Goal: Find specific page/section: Find specific page/section

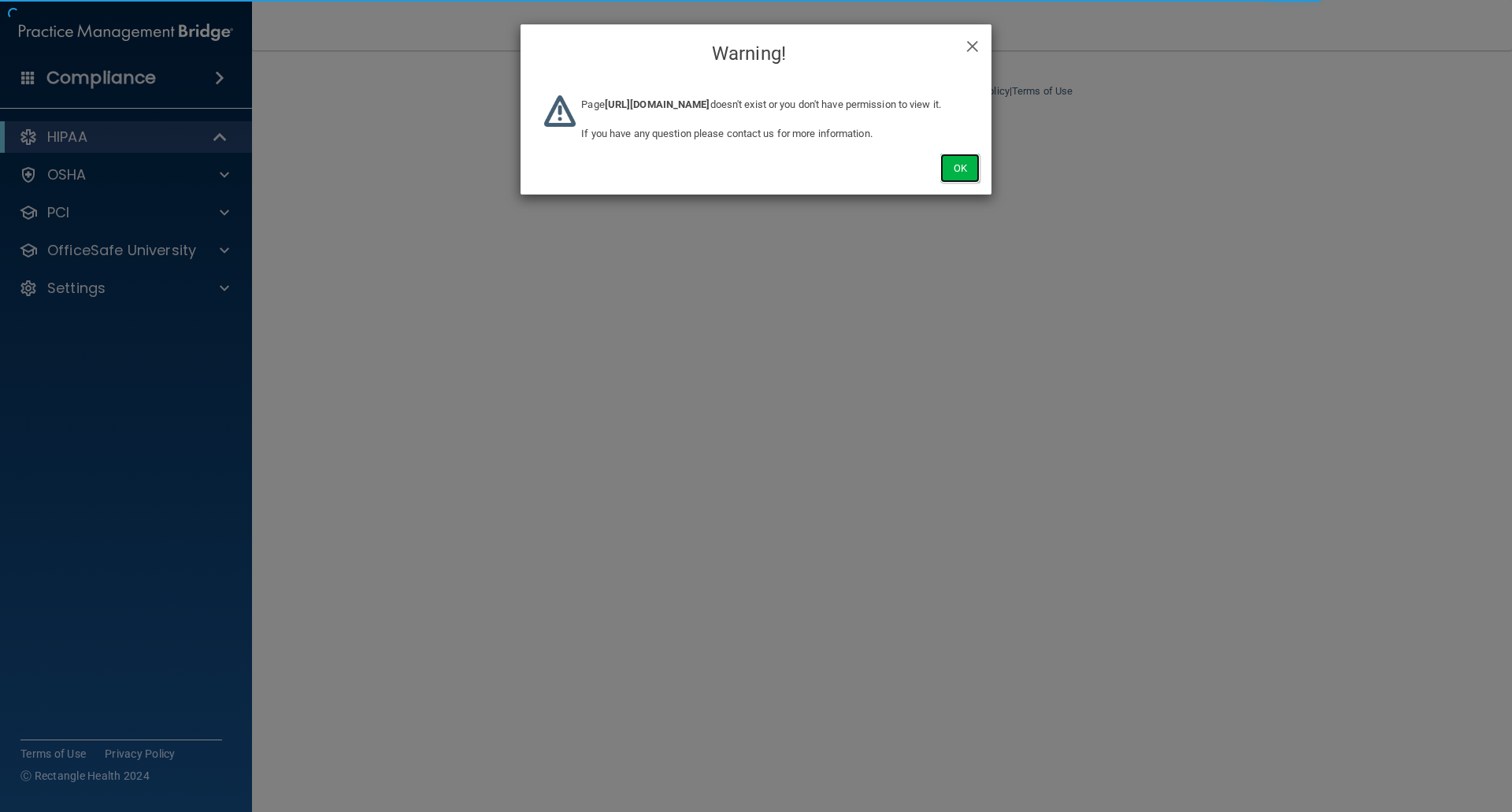
drag, startPoint x: 951, startPoint y: 183, endPoint x: 736, endPoint y: 207, distance: 216.3
click at [950, 182] on button "Ok" at bounding box center [960, 169] width 39 height 29
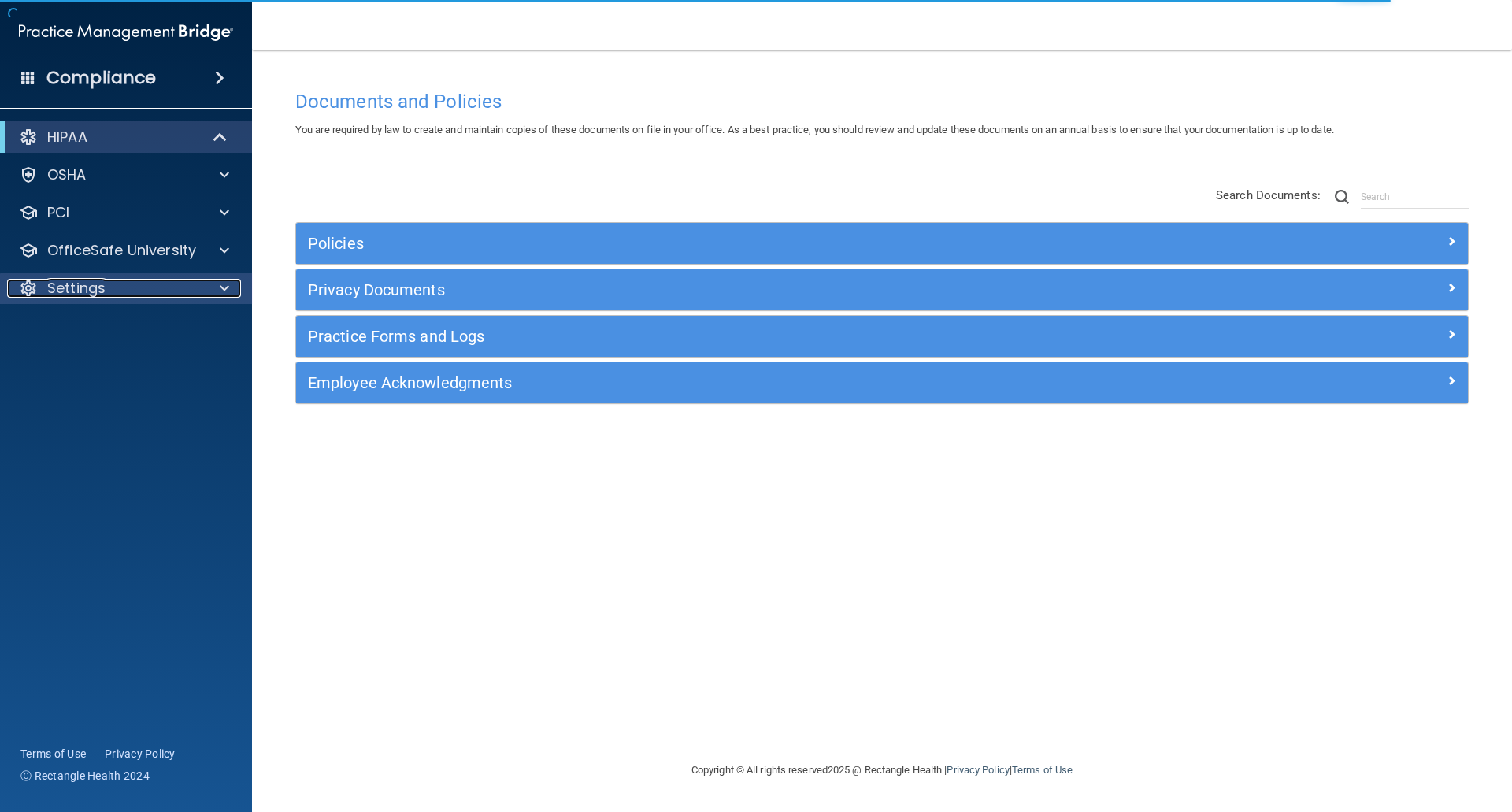
click at [94, 292] on p "Settings" at bounding box center [76, 287] width 58 height 19
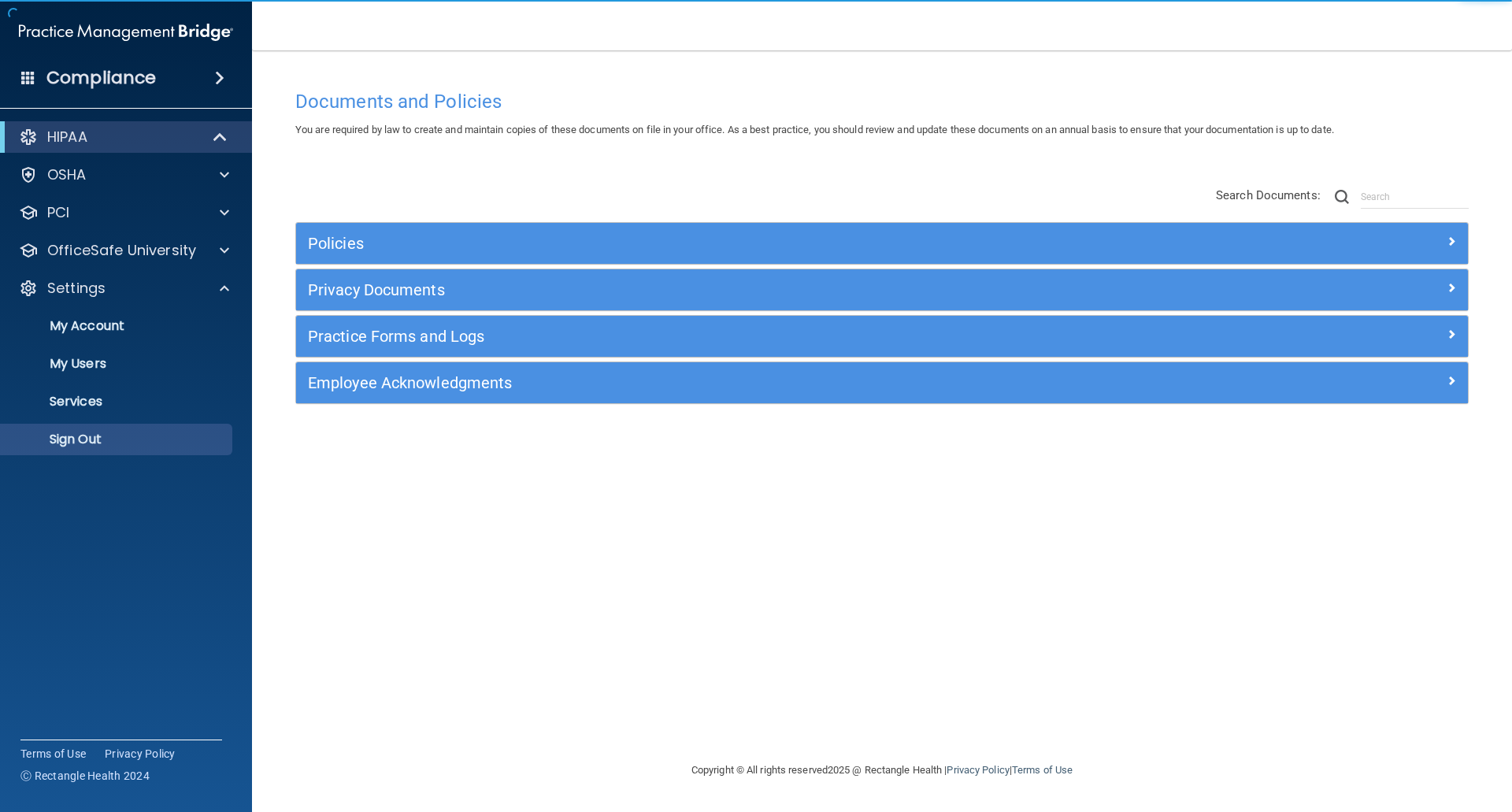
drag, startPoint x: 77, startPoint y: 421, endPoint x: 72, endPoint y: 434, distance: 13.9
click at [76, 423] on ul "My Account My Users Services Sign Out" at bounding box center [126, 380] width 285 height 151
click at [68, 438] on p "Sign Out" at bounding box center [117, 439] width 215 height 16
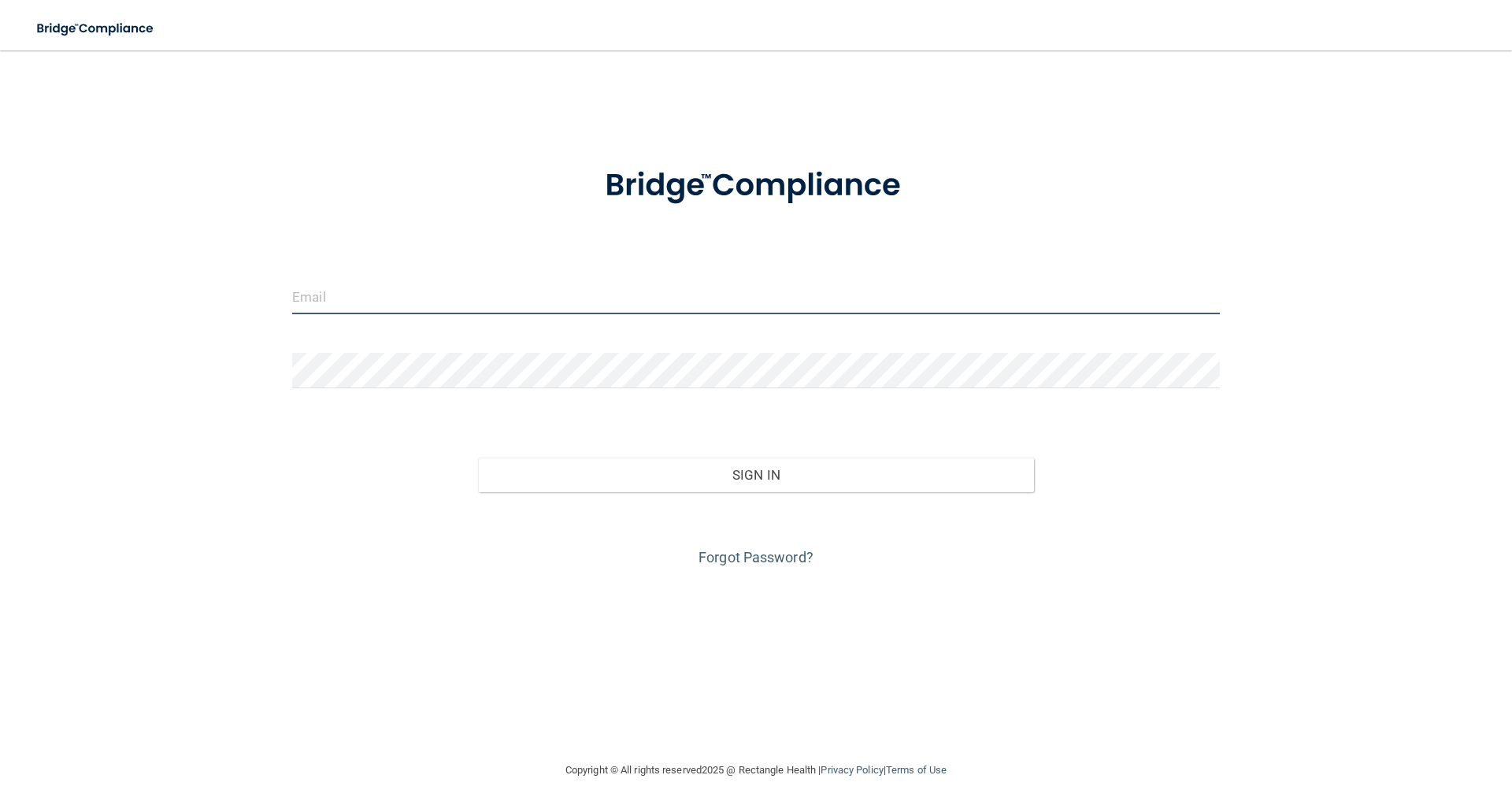
type input "[EMAIL_ADDRESS][DOMAIN_NAME]"
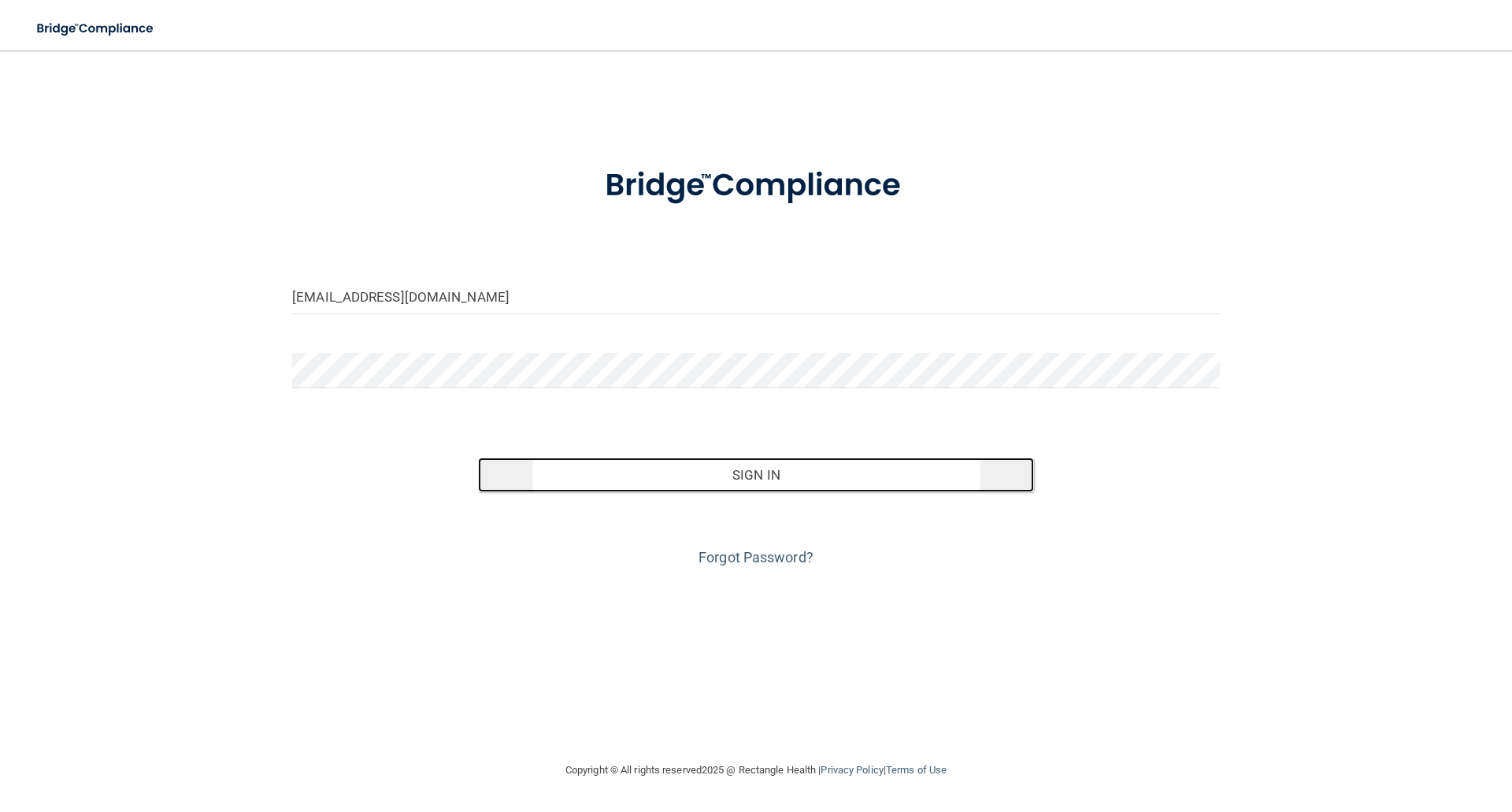
click at [750, 472] on button "Sign In" at bounding box center [757, 475] width 557 height 34
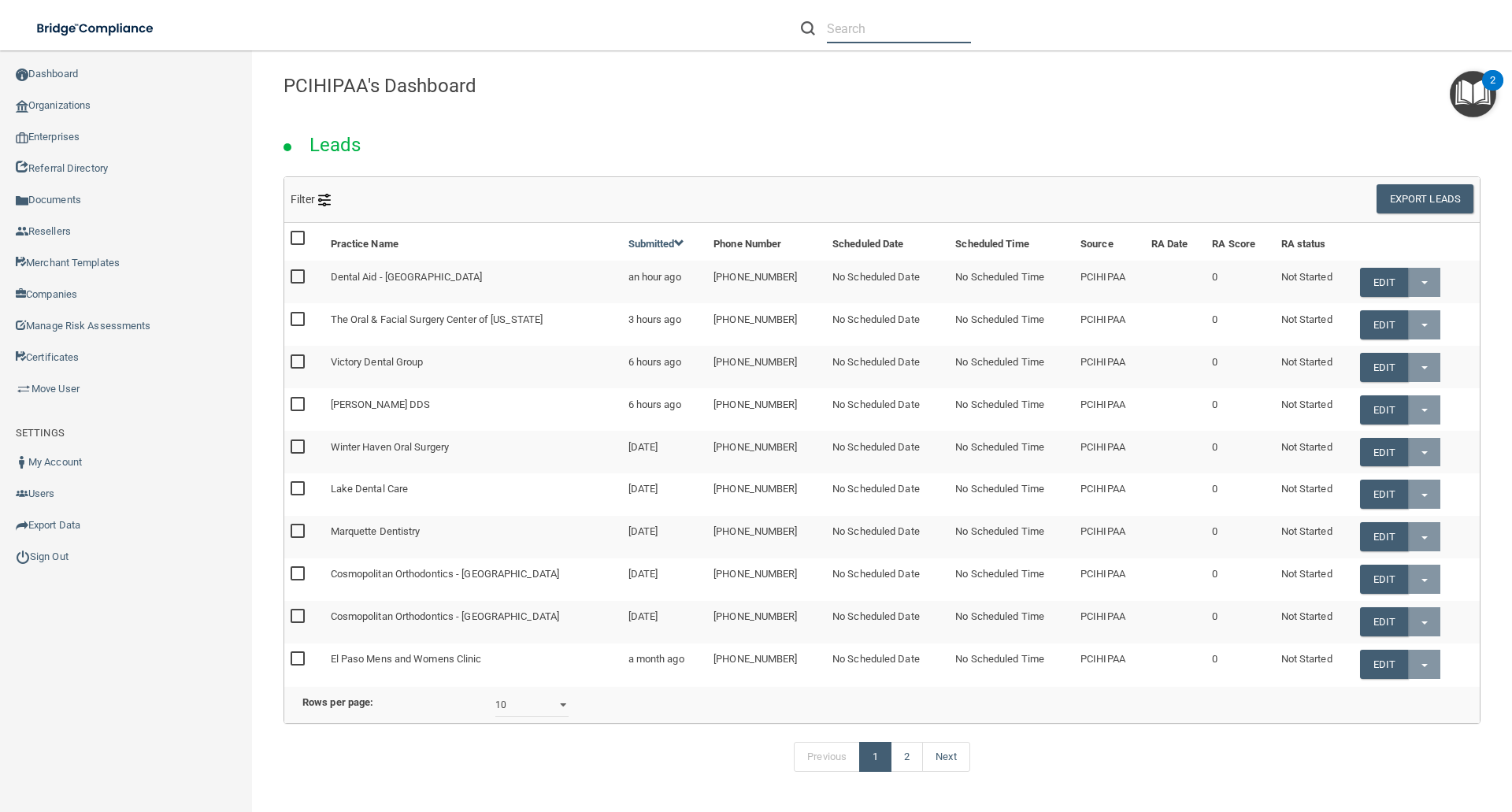
click at [846, 30] on input "text" at bounding box center [898, 28] width 144 height 29
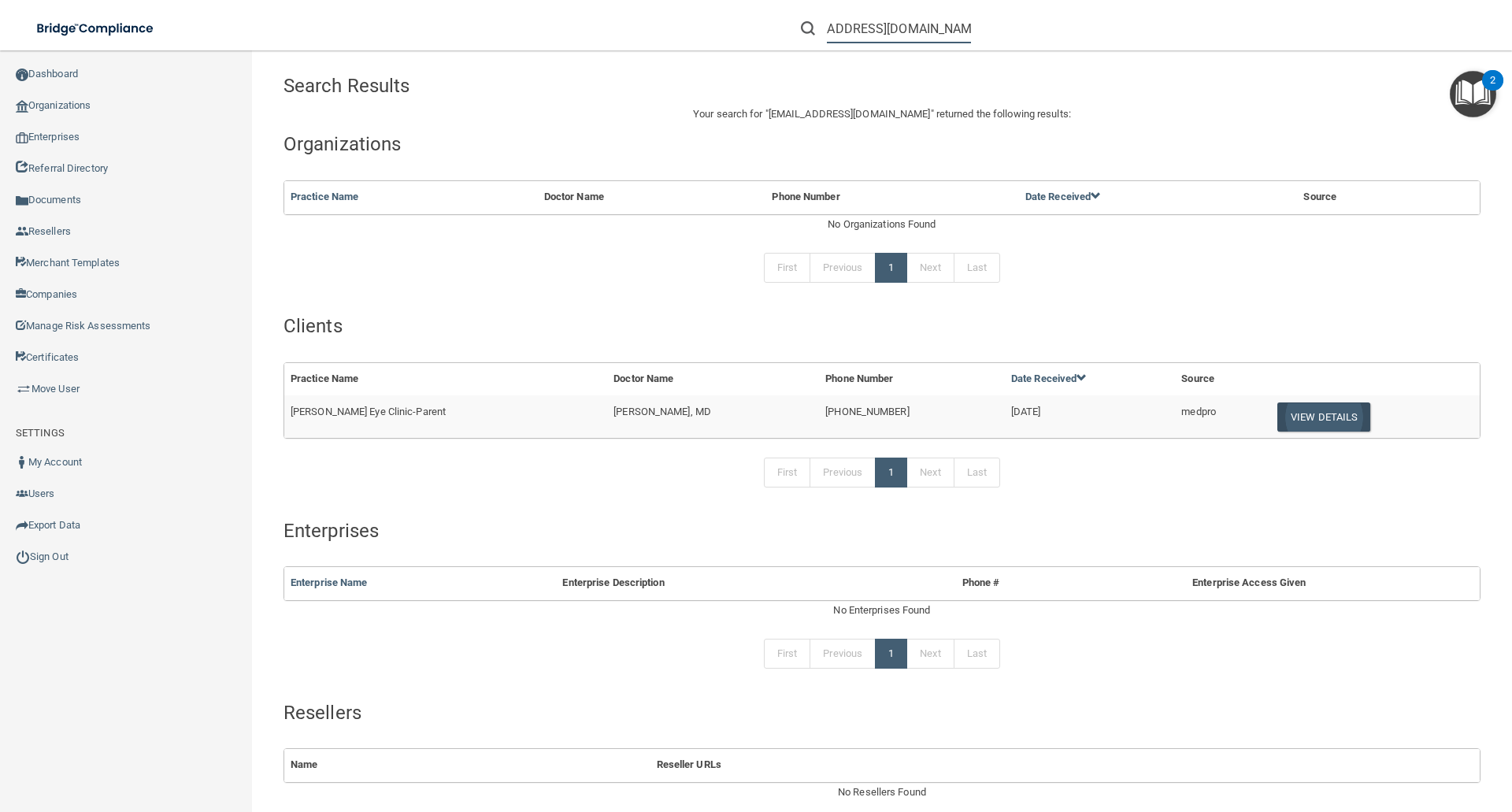
type input "[EMAIL_ADDRESS][DOMAIN_NAME]"
click at [1278, 419] on button "View Details" at bounding box center [1324, 417] width 93 height 29
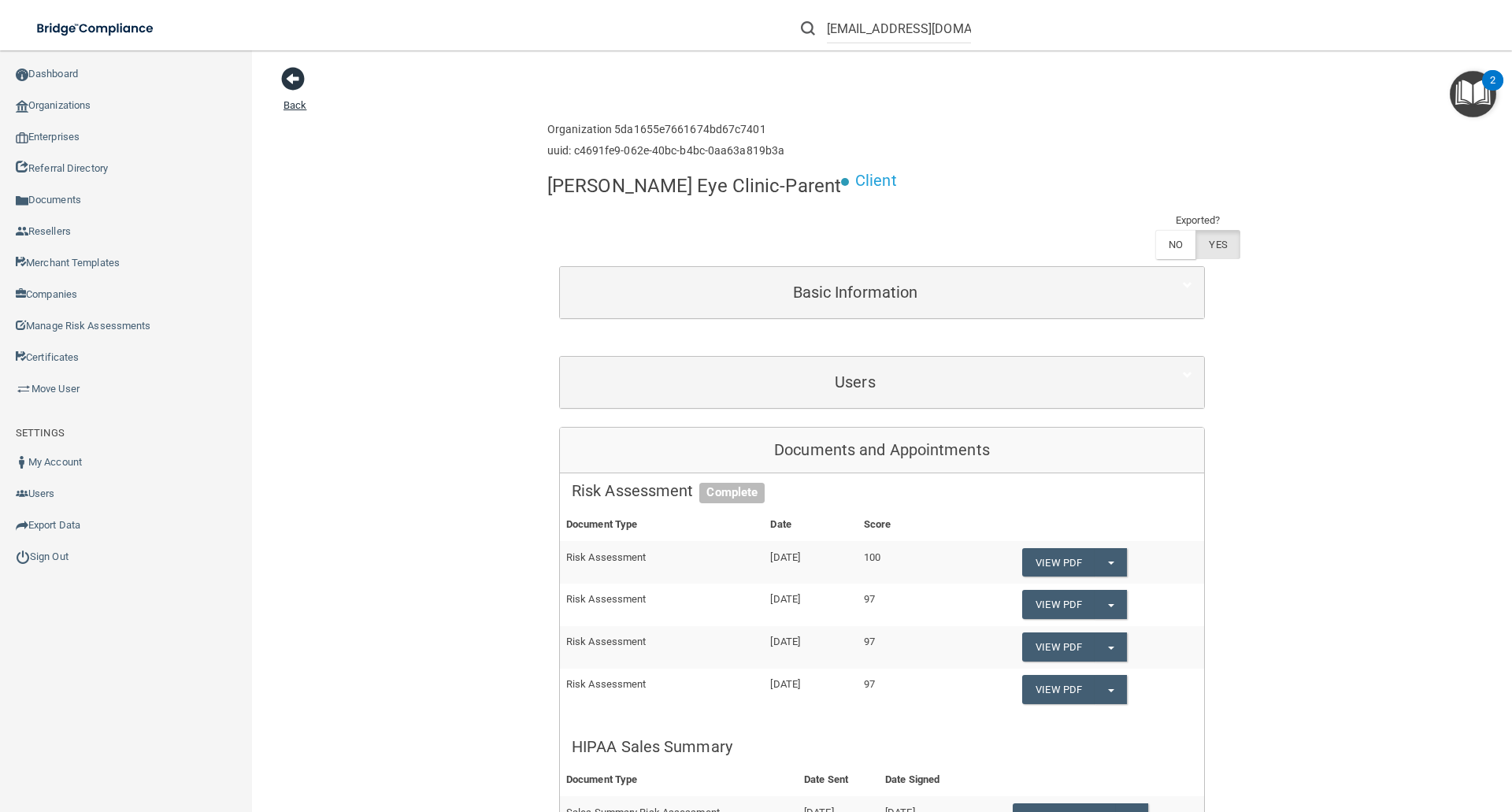
click at [287, 76] on span at bounding box center [293, 78] width 24 height 24
drag, startPoint x: 829, startPoint y: 31, endPoint x: 1147, endPoint y: 27, distance: 318.0
click at [1147, 27] on div "[EMAIL_ADDRESS][DOMAIN_NAME]" at bounding box center [1072, 28] width 588 height 57
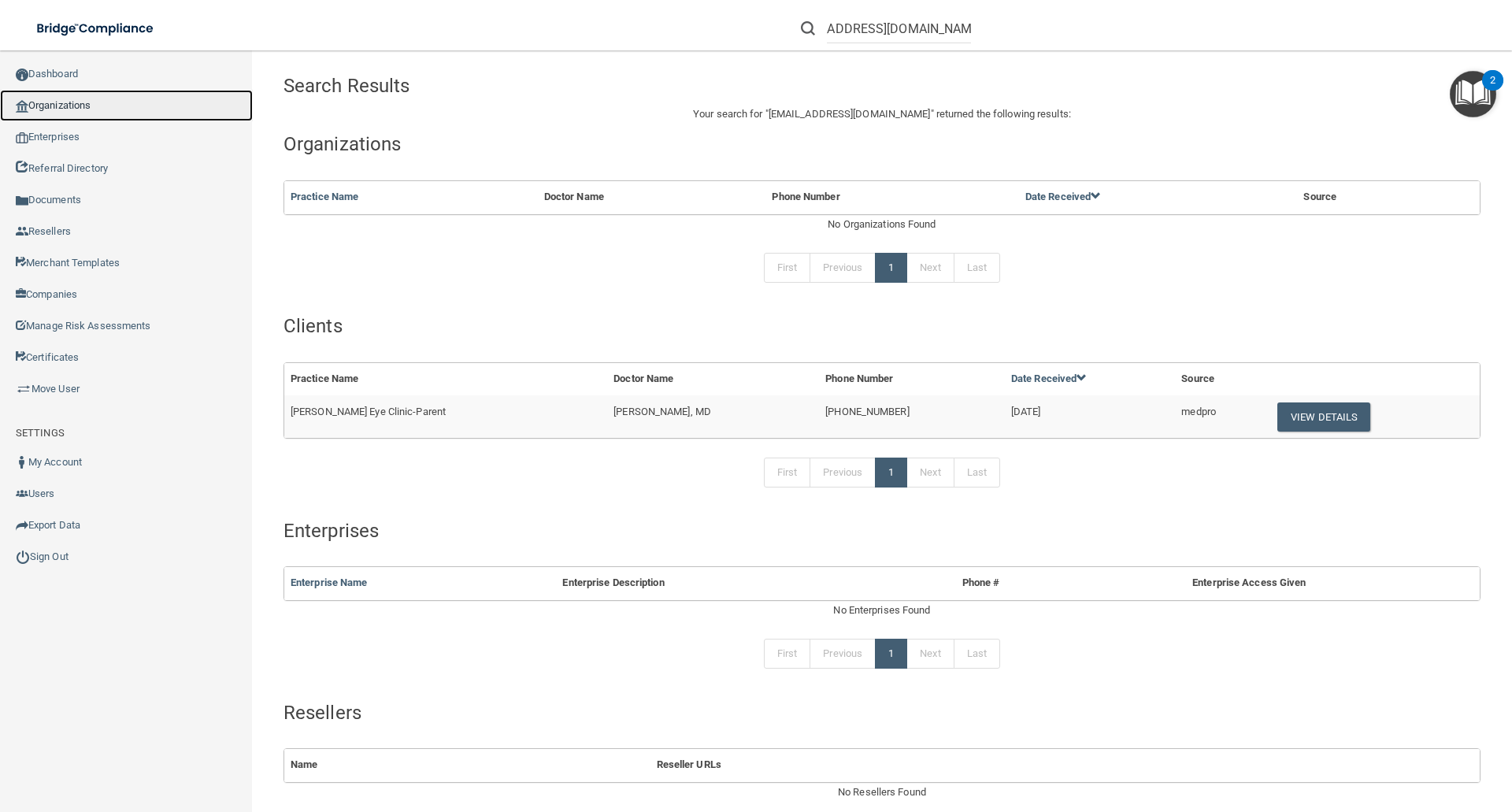
click at [46, 112] on link "Organizations" at bounding box center [126, 106] width 253 height 31
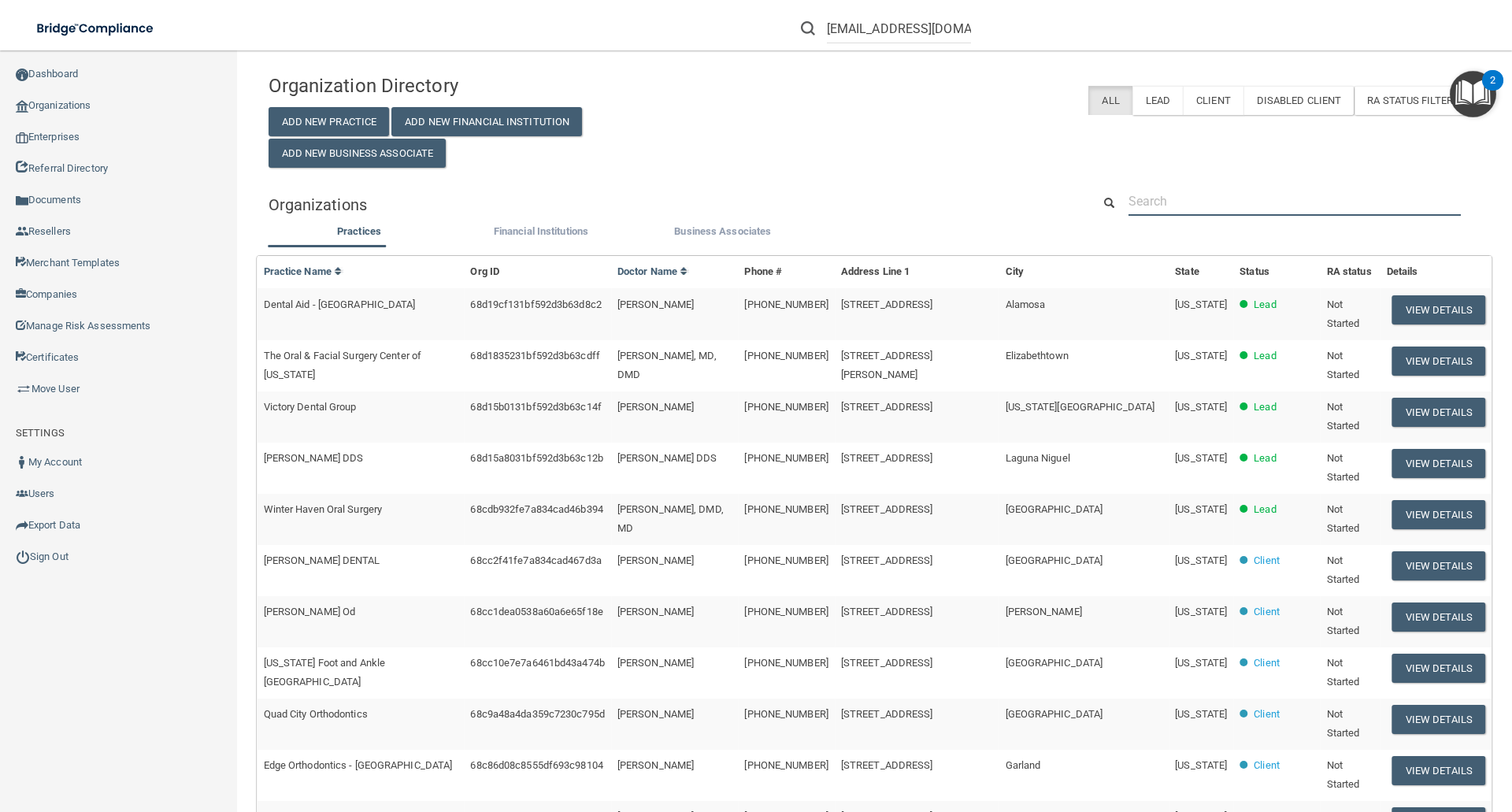
click at [1170, 199] on input "text" at bounding box center [1294, 201] width 332 height 29
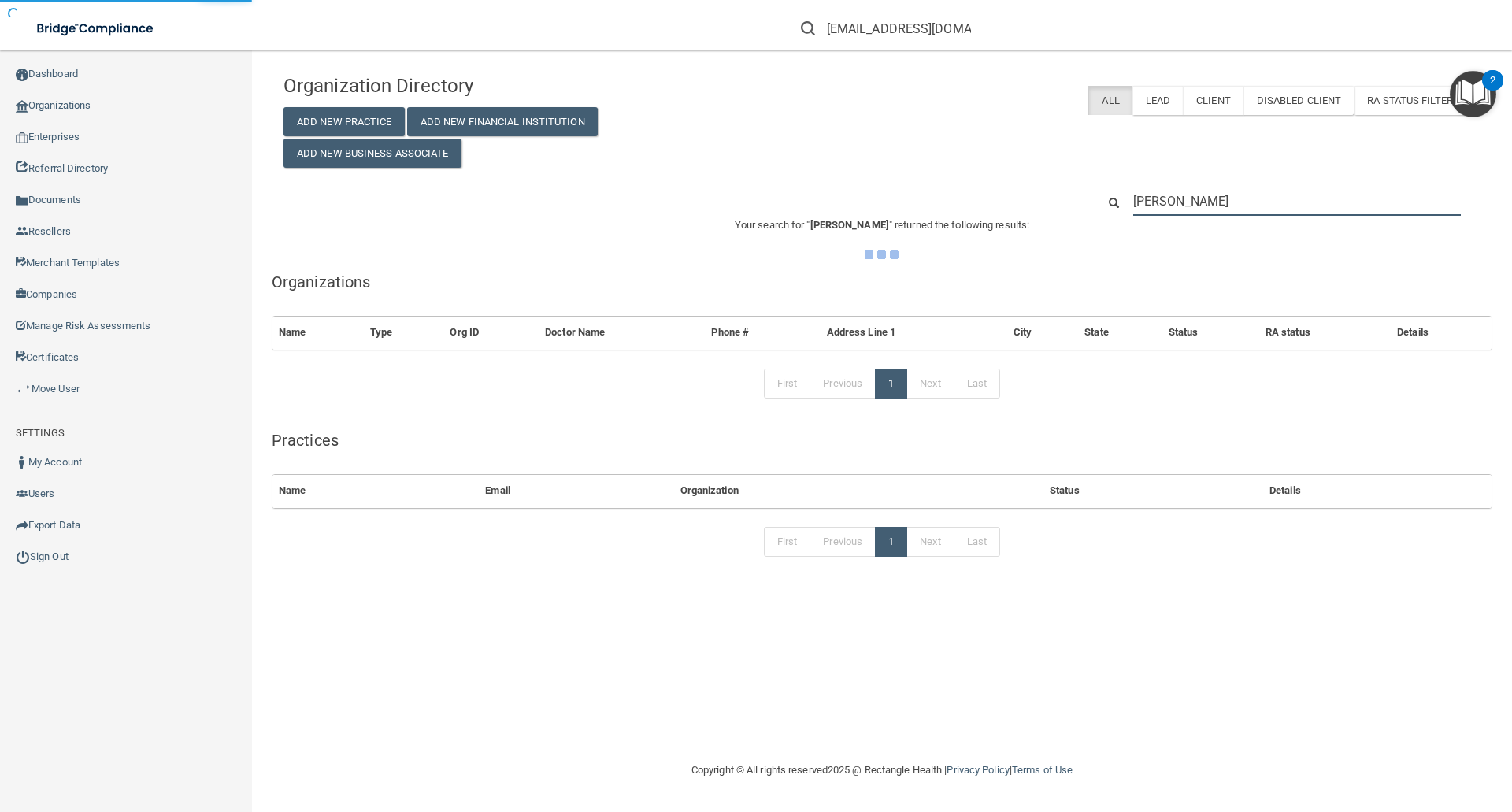
type input "[PERSON_NAME]"
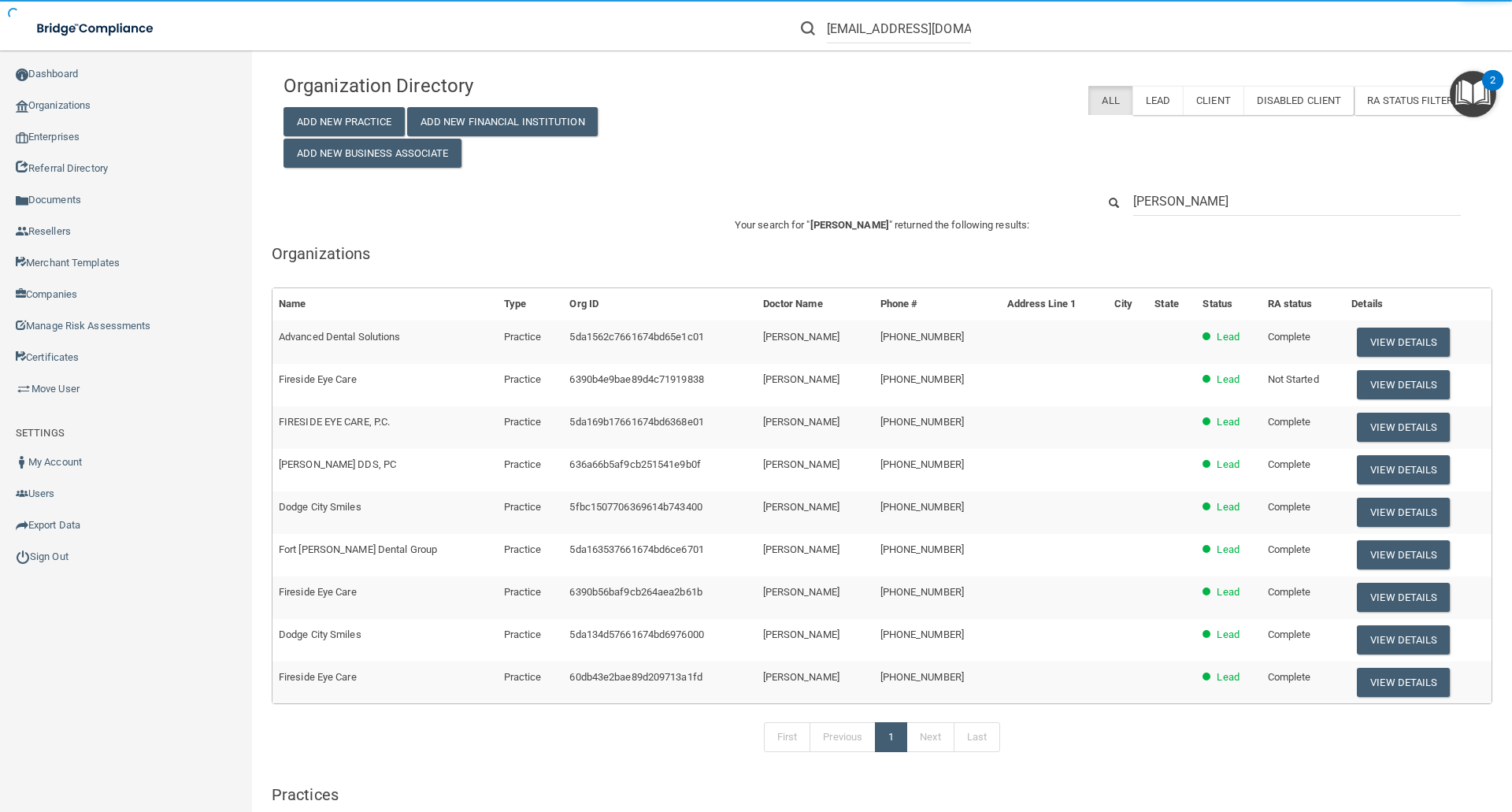
scroll to position [143, 0]
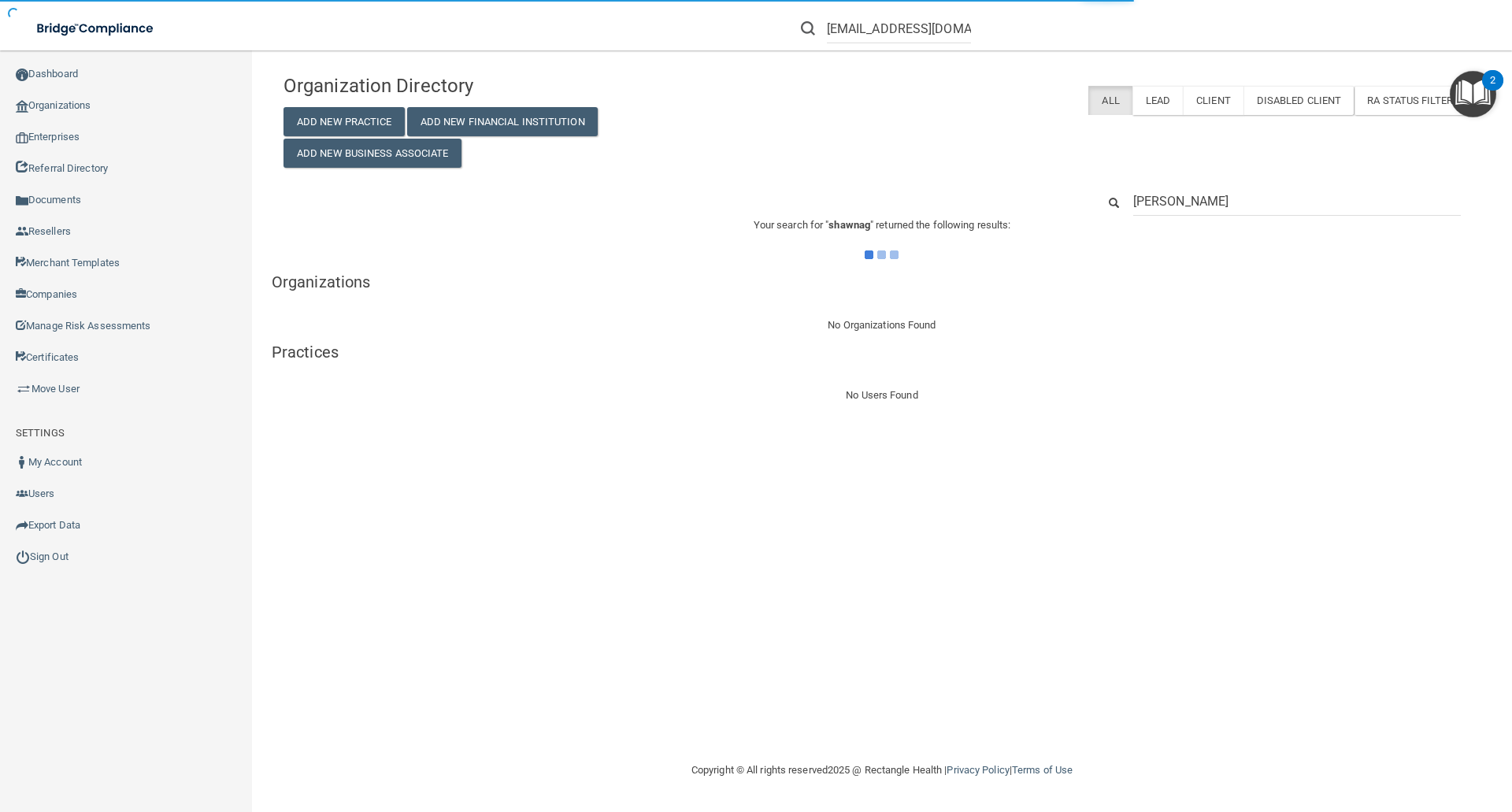
type input "[PERSON_NAME]"
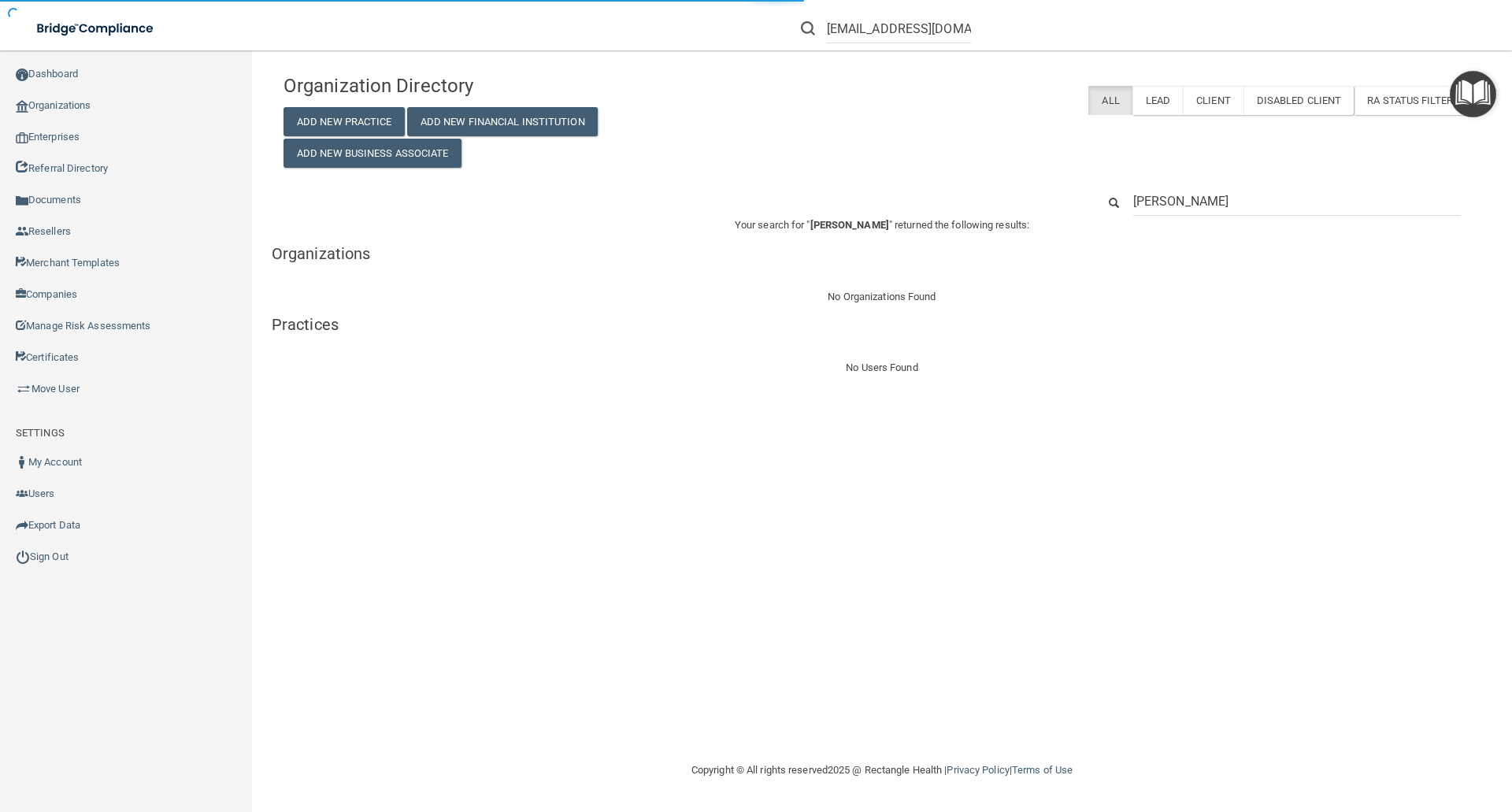
type input "[PERSON_NAME]"
click at [1134, 206] on input "[PERSON_NAME]" at bounding box center [1297, 201] width 328 height 29
type input "*[PERSON_NAME]"
